Goal: Task Accomplishment & Management: Use online tool/utility

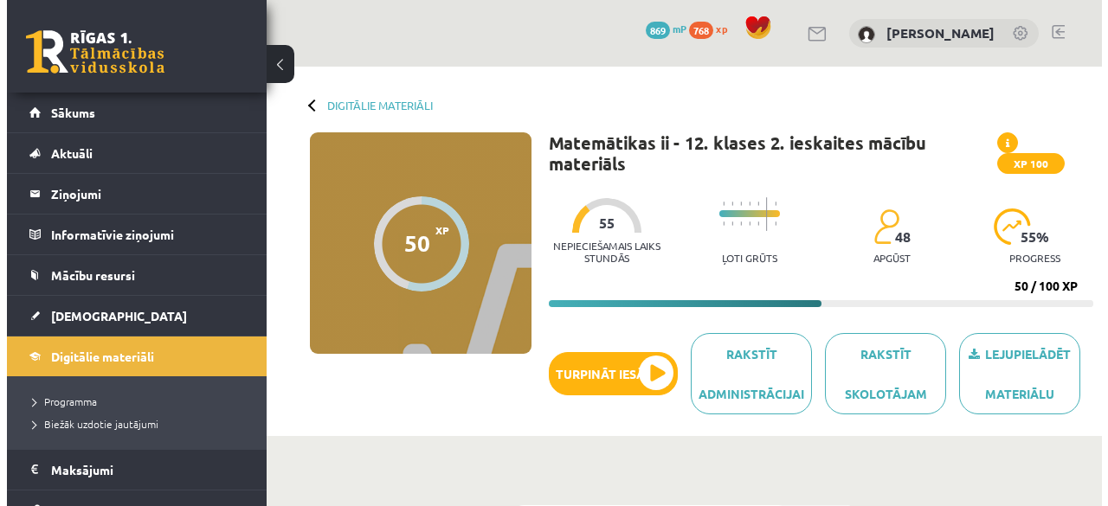
scroll to position [1232, 0]
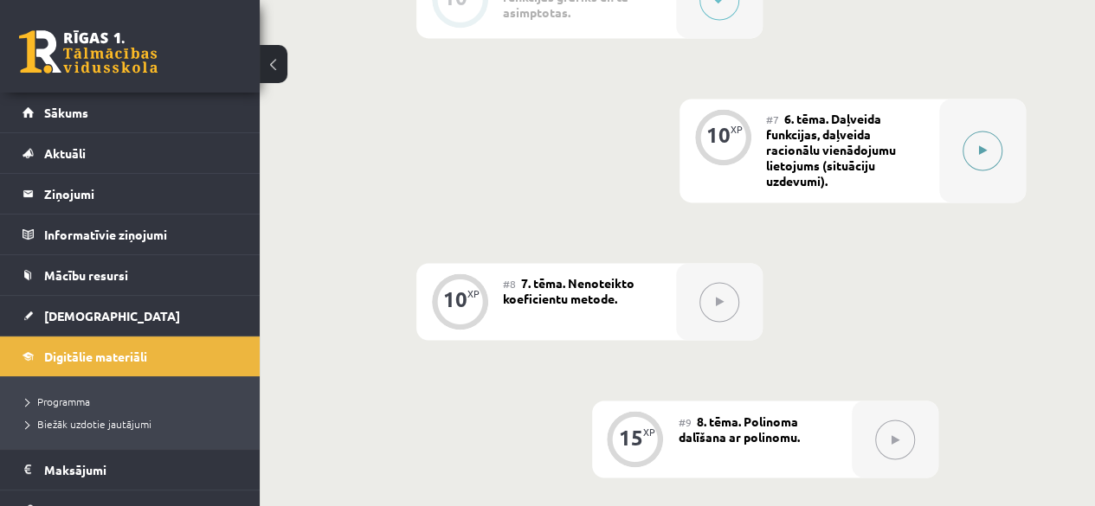
click at [978, 158] on button at bounding box center [982, 151] width 40 height 40
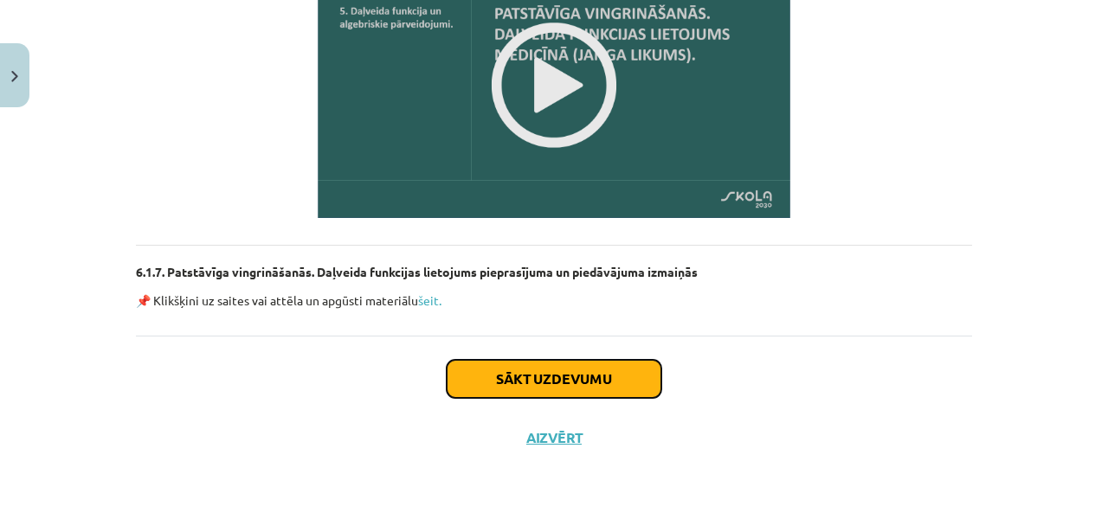
click at [578, 380] on button "Sākt uzdevumu" at bounding box center [553, 379] width 215 height 38
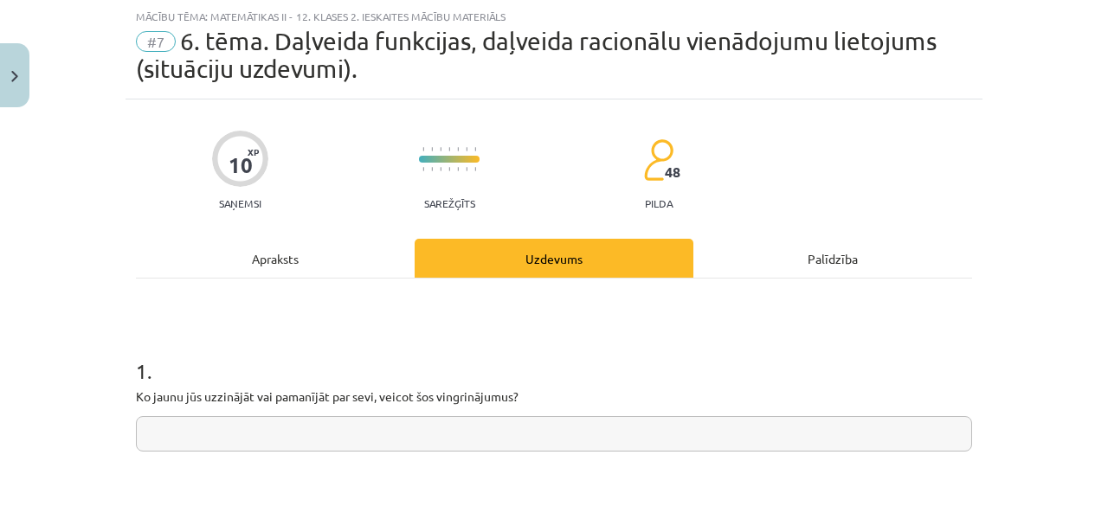
scroll to position [130, 0]
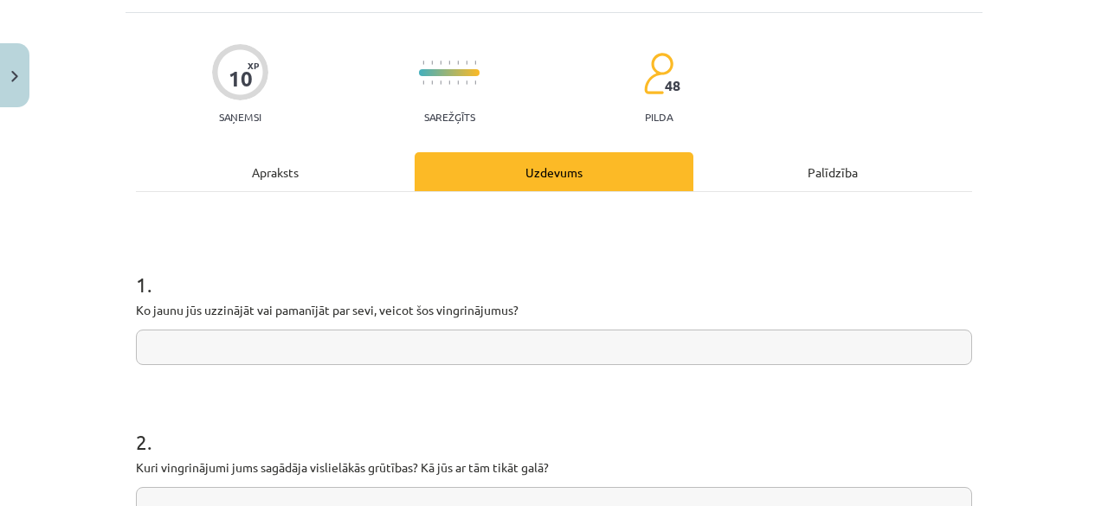
click at [576, 344] on input "text" at bounding box center [554, 347] width 836 height 35
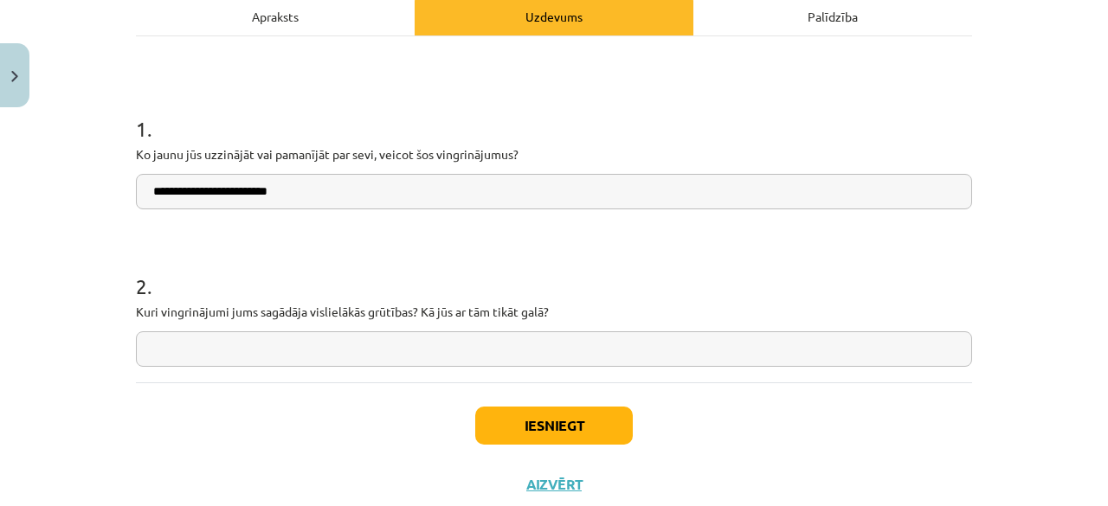
scroll to position [287, 0]
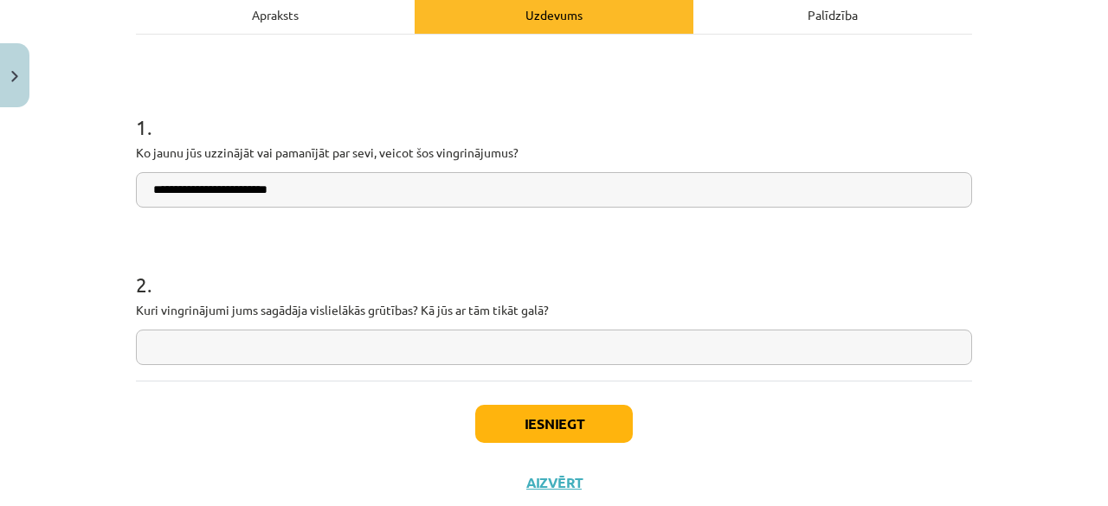
type input "**********"
click at [289, 347] on input "text" at bounding box center [554, 347] width 836 height 35
type input "*"
type input "**********"
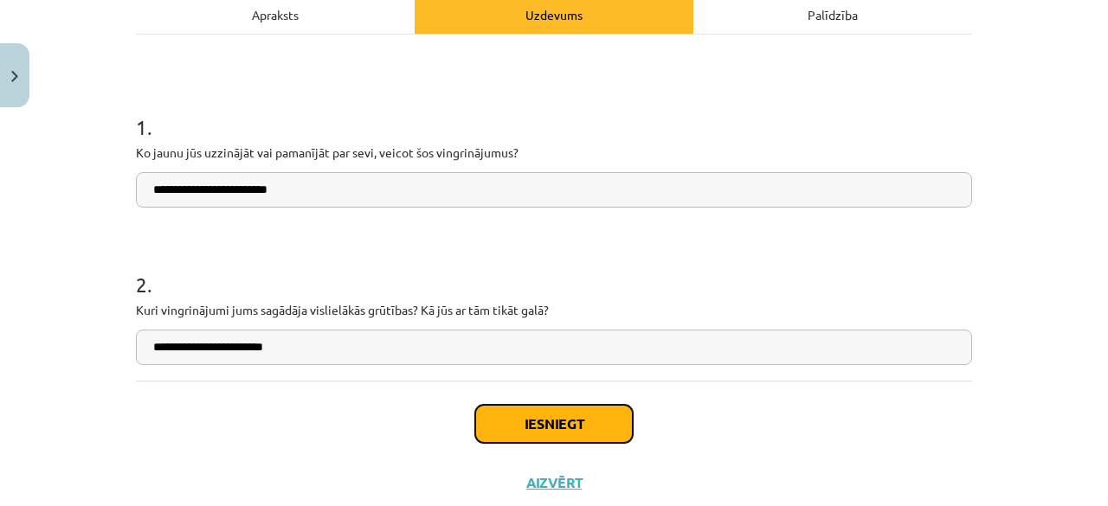
click at [556, 418] on button "Iesniegt" at bounding box center [553, 424] width 157 height 38
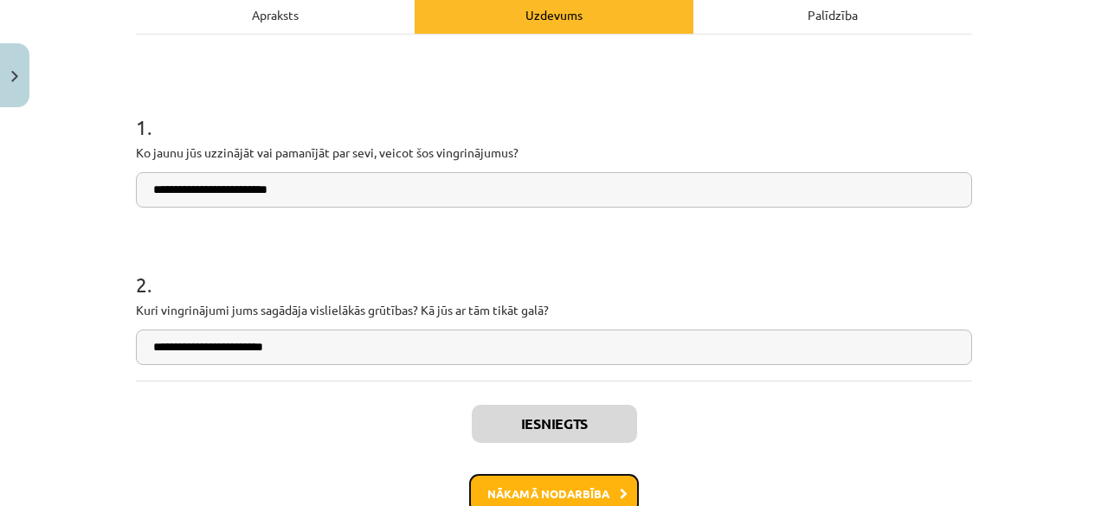
click at [558, 491] on button "Nākamā nodarbība" at bounding box center [554, 494] width 170 height 40
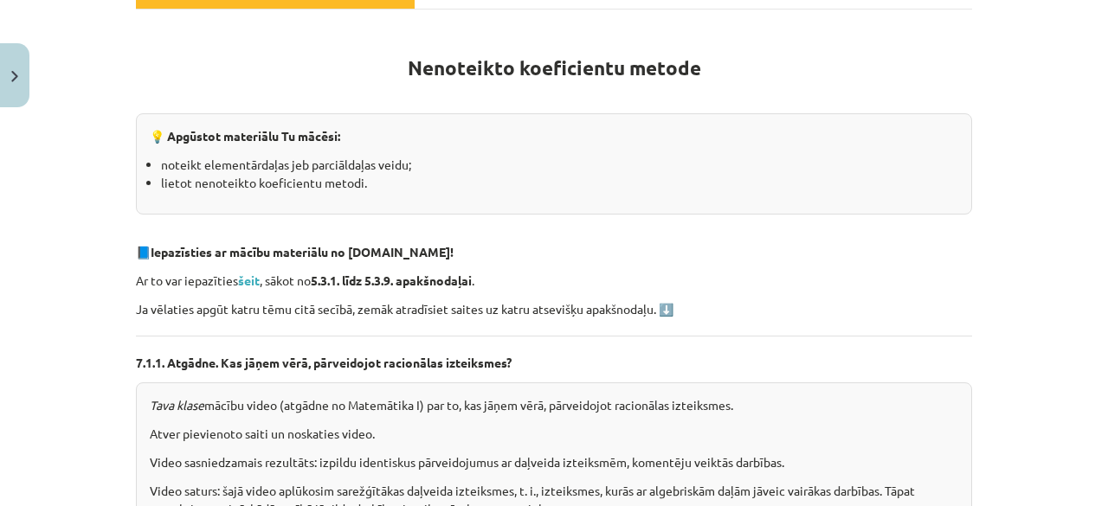
scroll to position [130, 0]
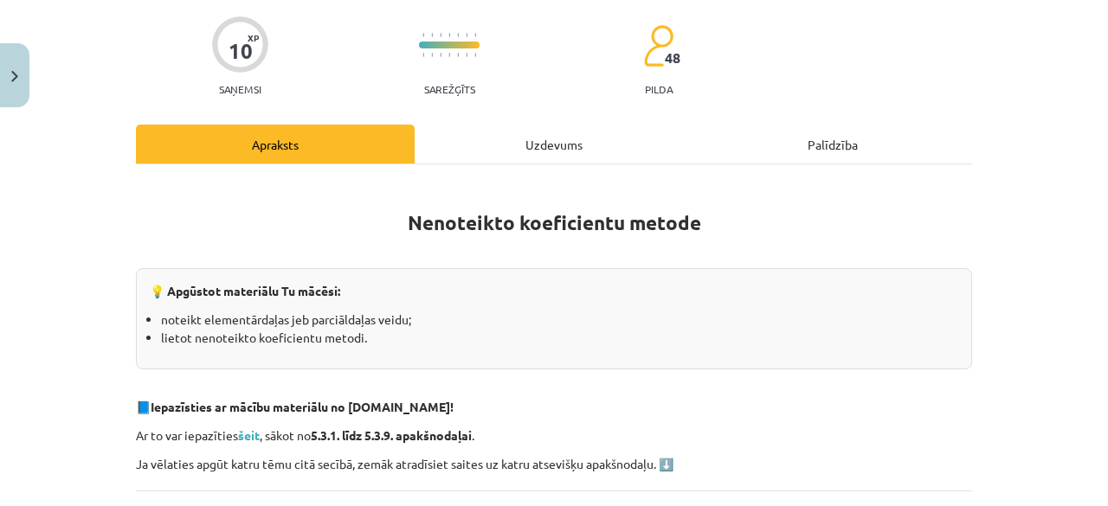
click at [1054, 37] on div "Mācību tēma: Matemātikas ii - 12. klases 2. ieskaites mācību materiāls #8 7. tē…" at bounding box center [554, 253] width 1108 height 506
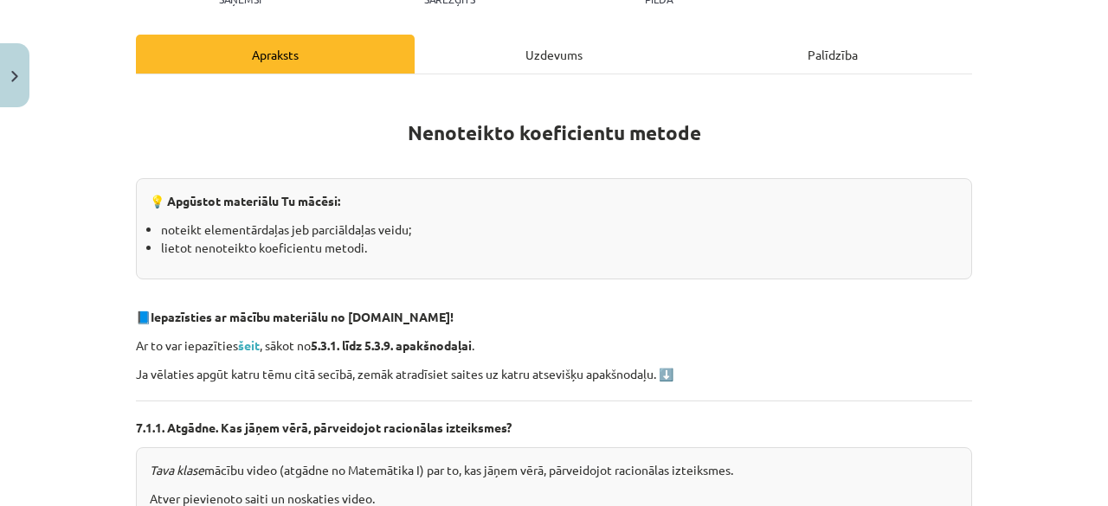
scroll to position [216, 0]
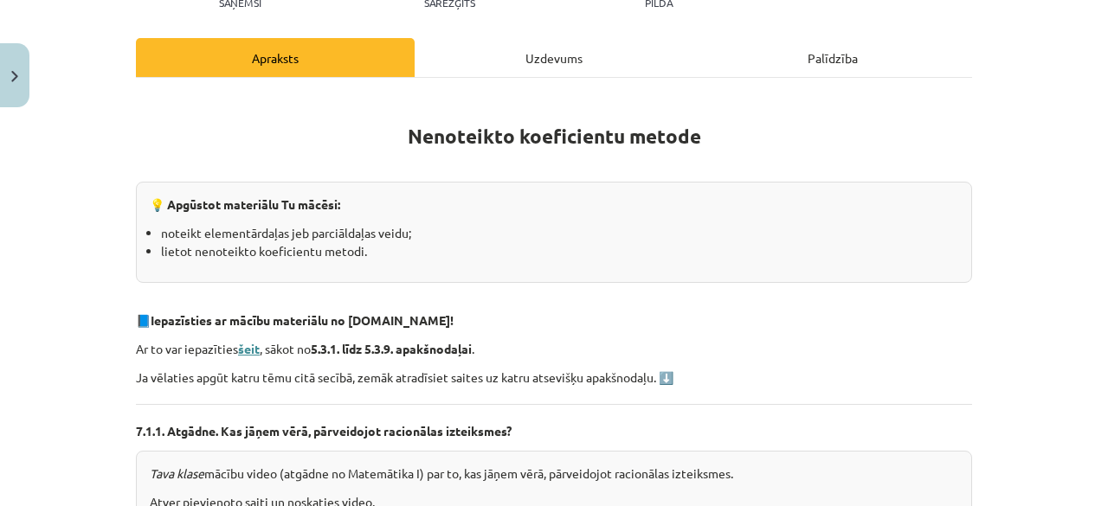
click at [248, 351] on strong "šeit" at bounding box center [249, 349] width 22 height 16
